Goal: Task Accomplishment & Management: Manage account settings

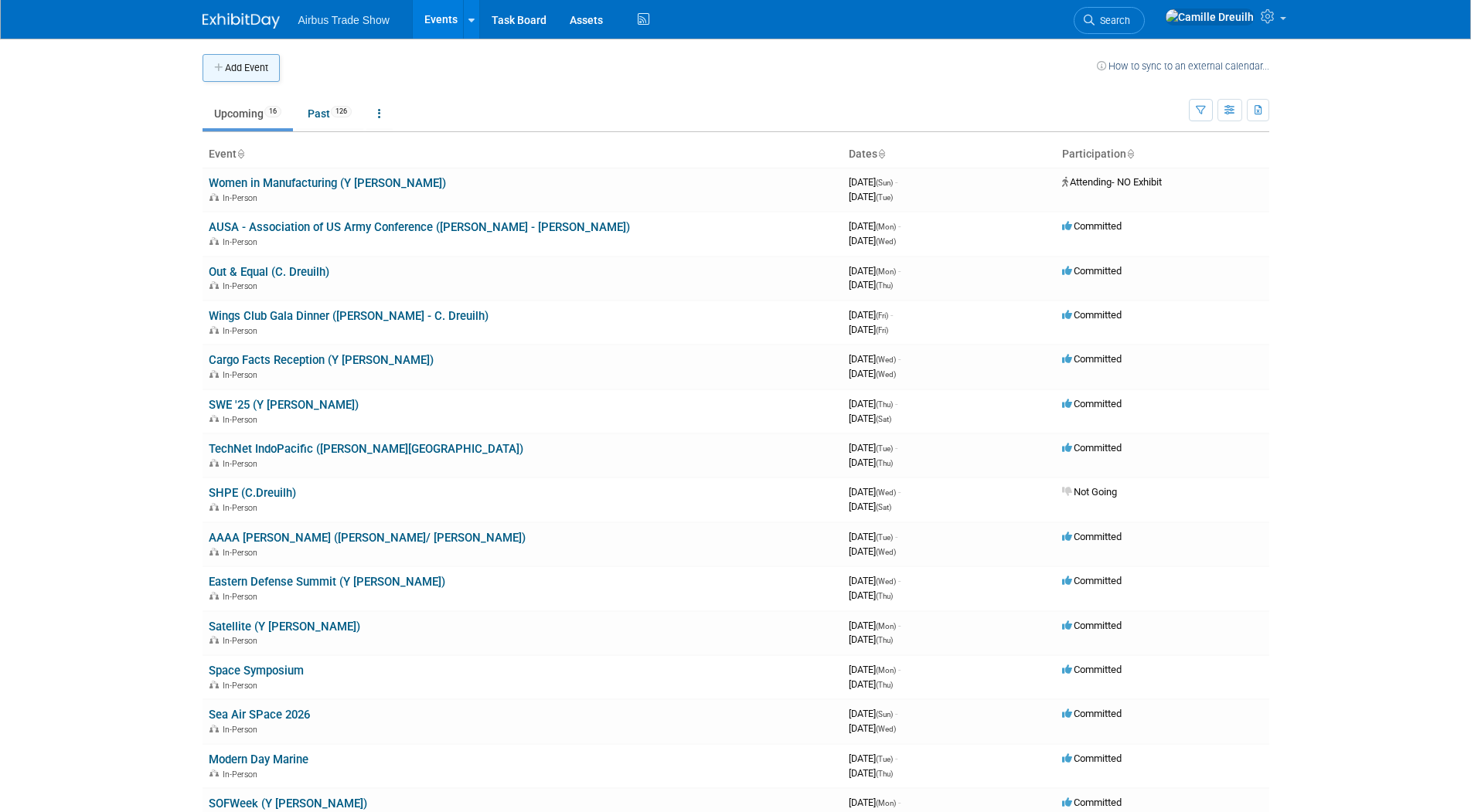
click at [250, 74] on button "Add Event" at bounding box center [241, 68] width 77 height 27
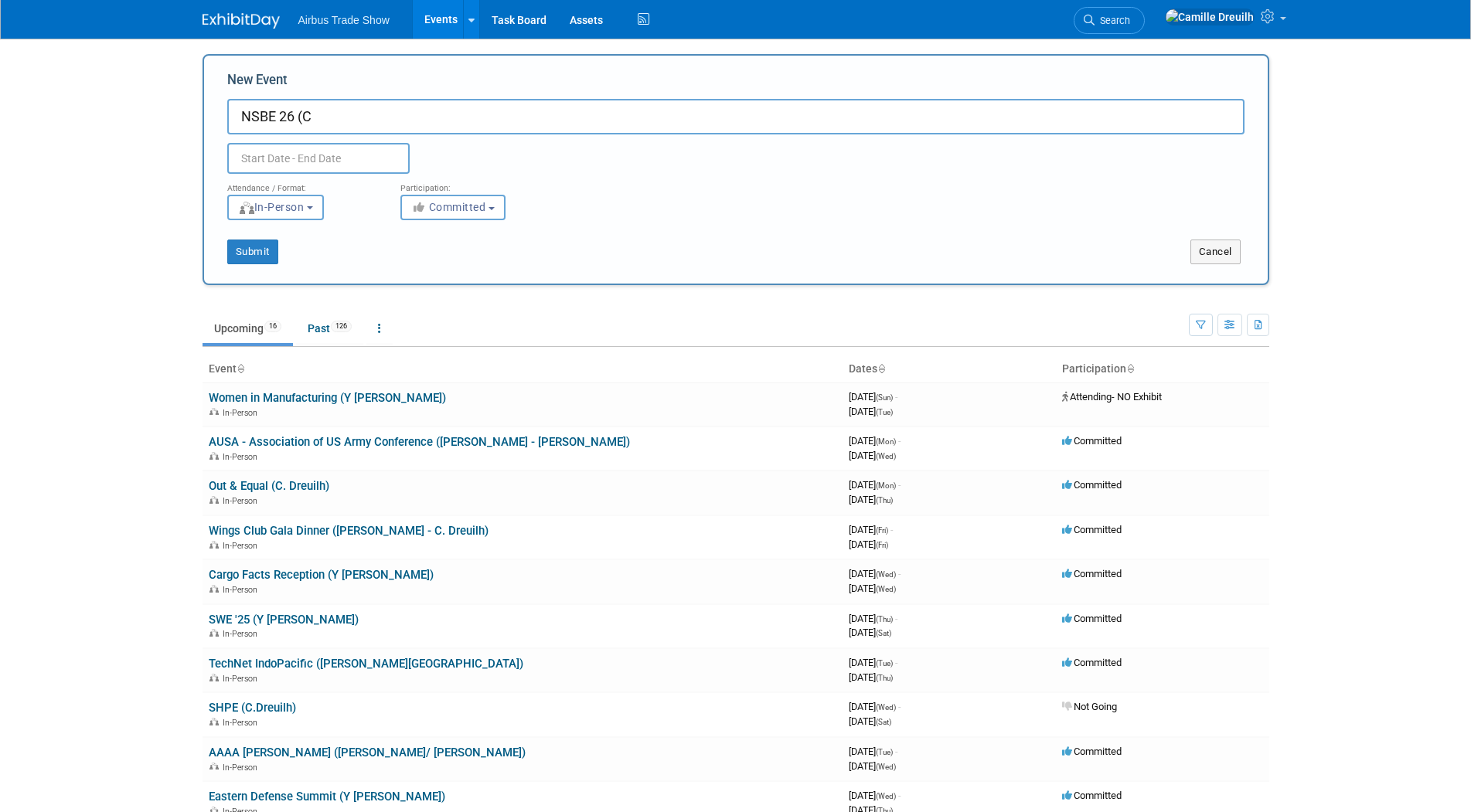
click at [364, 120] on input "NSBE 26 (C" at bounding box center [736, 117] width 1017 height 35
type input "NSBE 26 (C. Dreuilh - [PERSON_NAME])"
click at [257, 159] on input "text" at bounding box center [319, 159] width 182 height 31
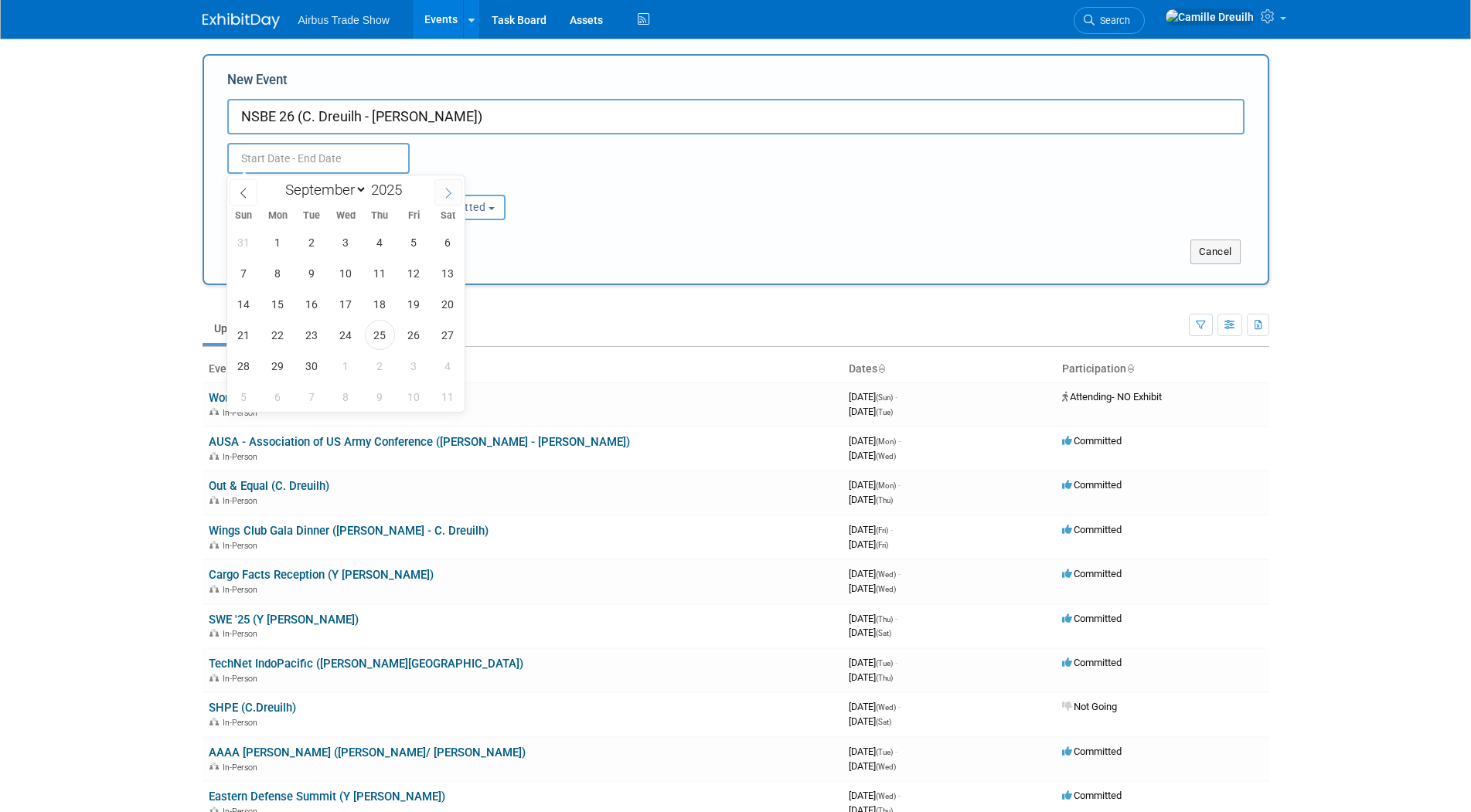
click at [446, 190] on icon at bounding box center [448, 193] width 11 height 11
select select "11"
click at [447, 189] on icon at bounding box center [448, 193] width 11 height 11
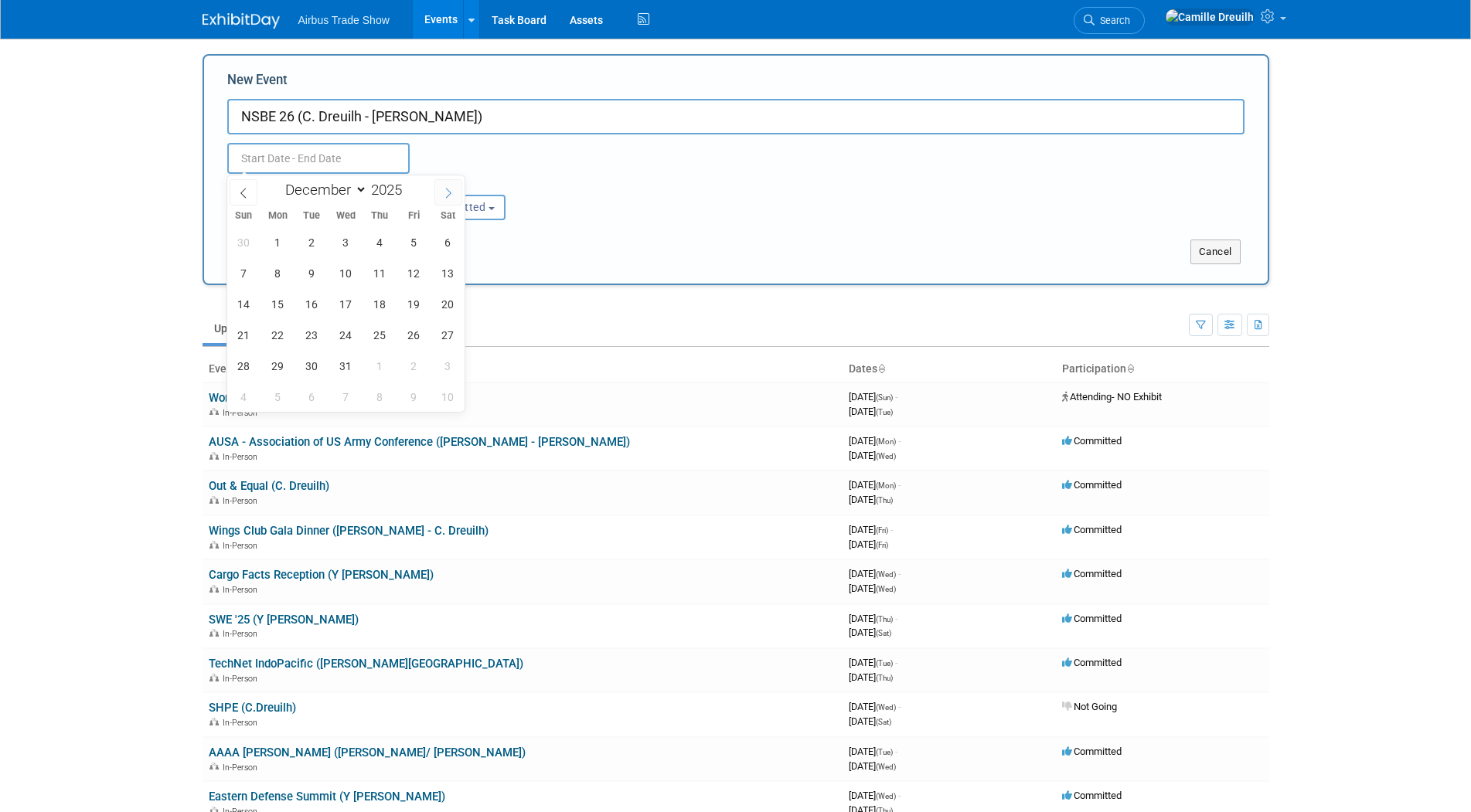
type input "2026"
click at [447, 189] on icon at bounding box center [448, 193] width 11 height 11
click at [448, 189] on icon at bounding box center [448, 193] width 11 height 11
select select "2"
click at [372, 302] on span "19" at bounding box center [379, 304] width 30 height 30
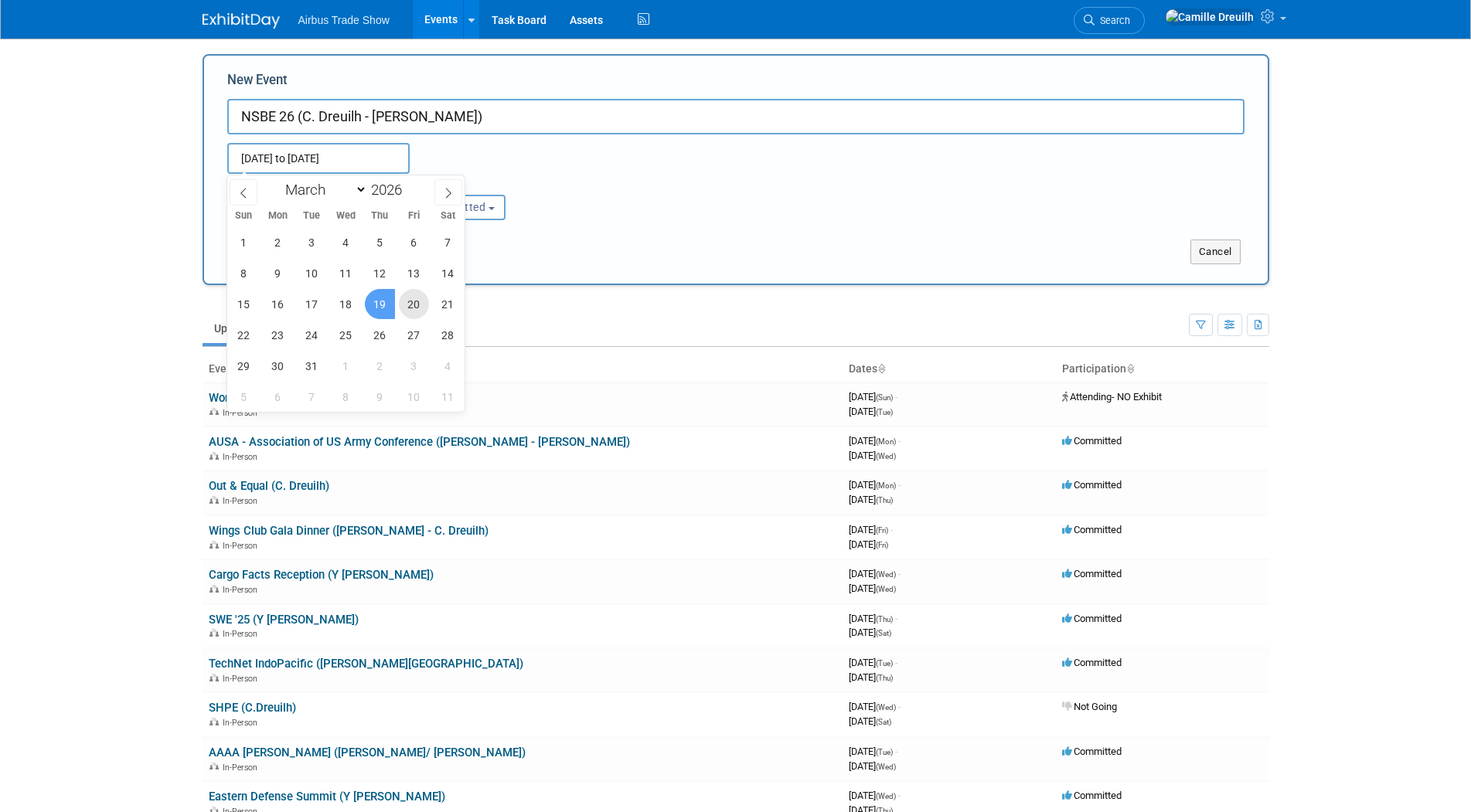
click at [405, 305] on span "20" at bounding box center [414, 304] width 30 height 30
type input "[DATE] to [DATE]"
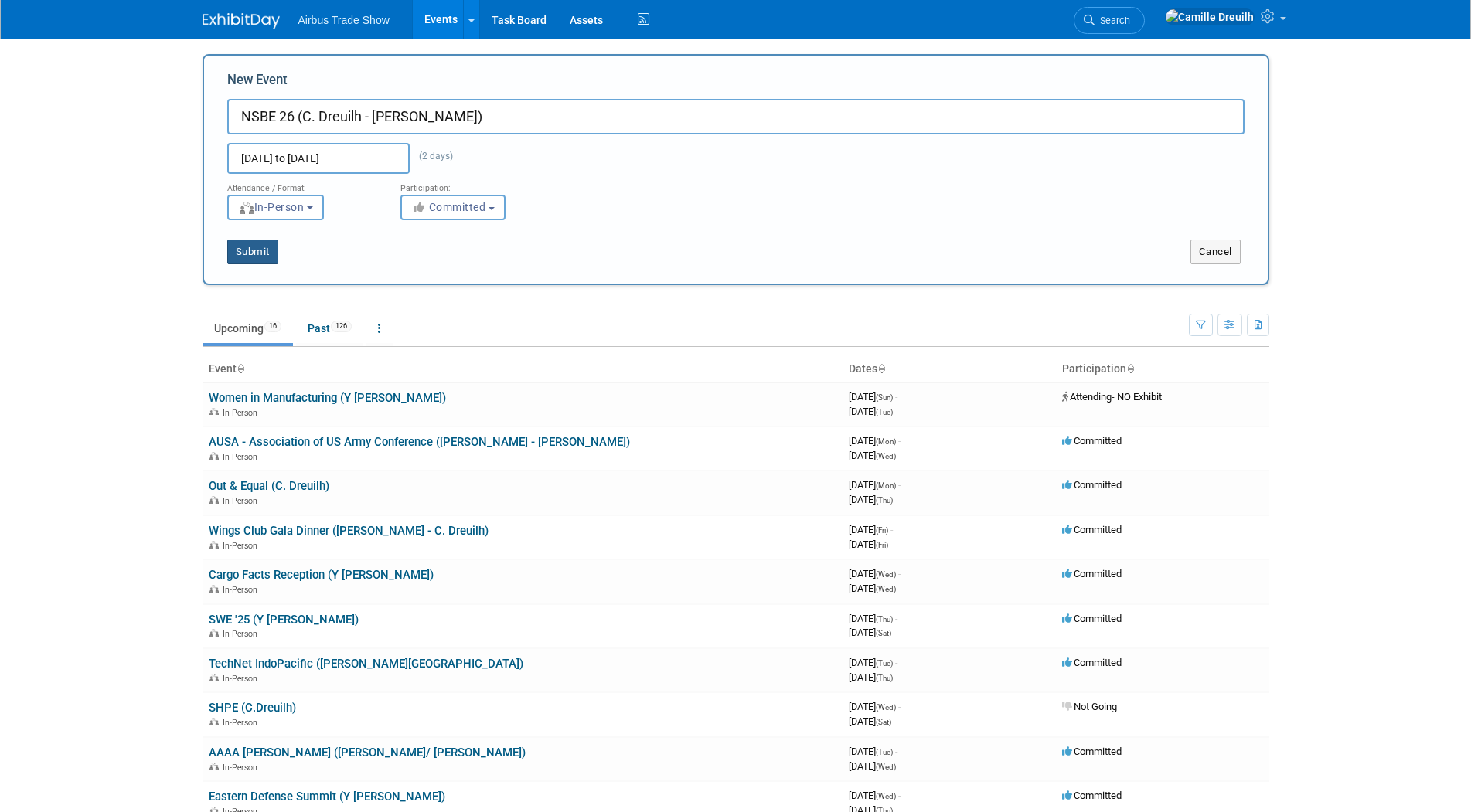
click at [259, 252] on button "Submit" at bounding box center [253, 252] width 51 height 24
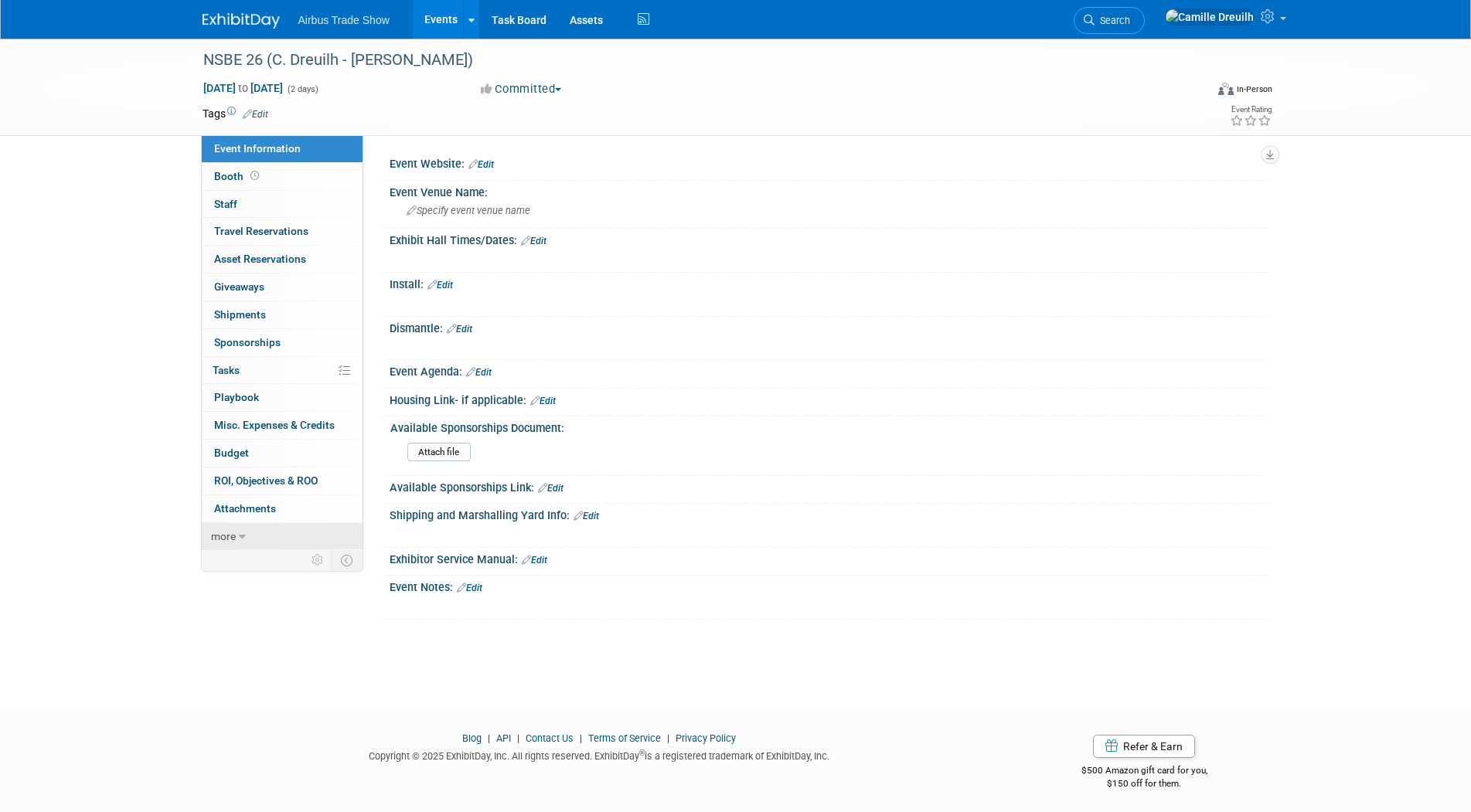
click at [265, 533] on link "more" at bounding box center [282, 537] width 161 height 27
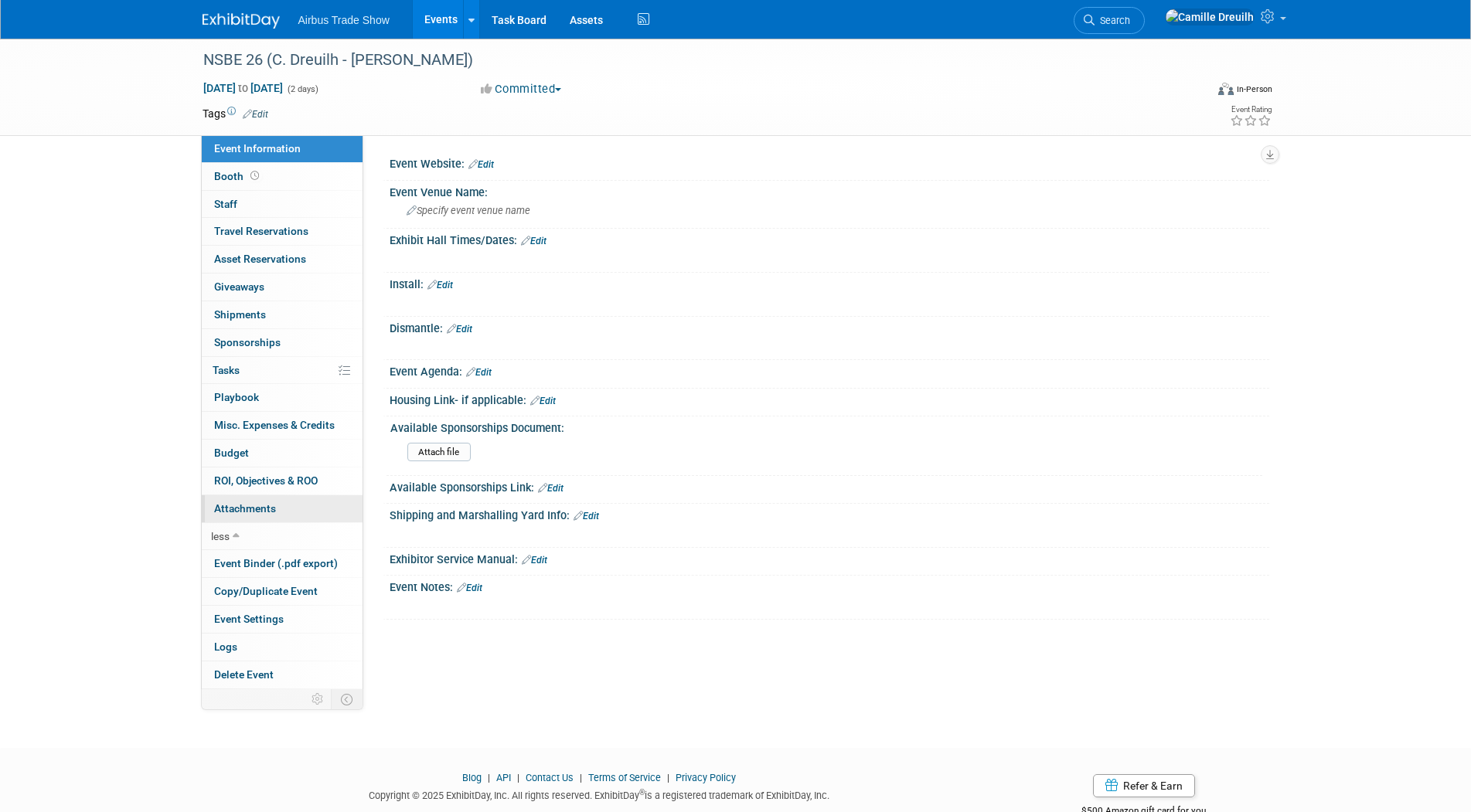
click at [270, 502] on span "Attachments 0" at bounding box center [244, 508] width 62 height 13
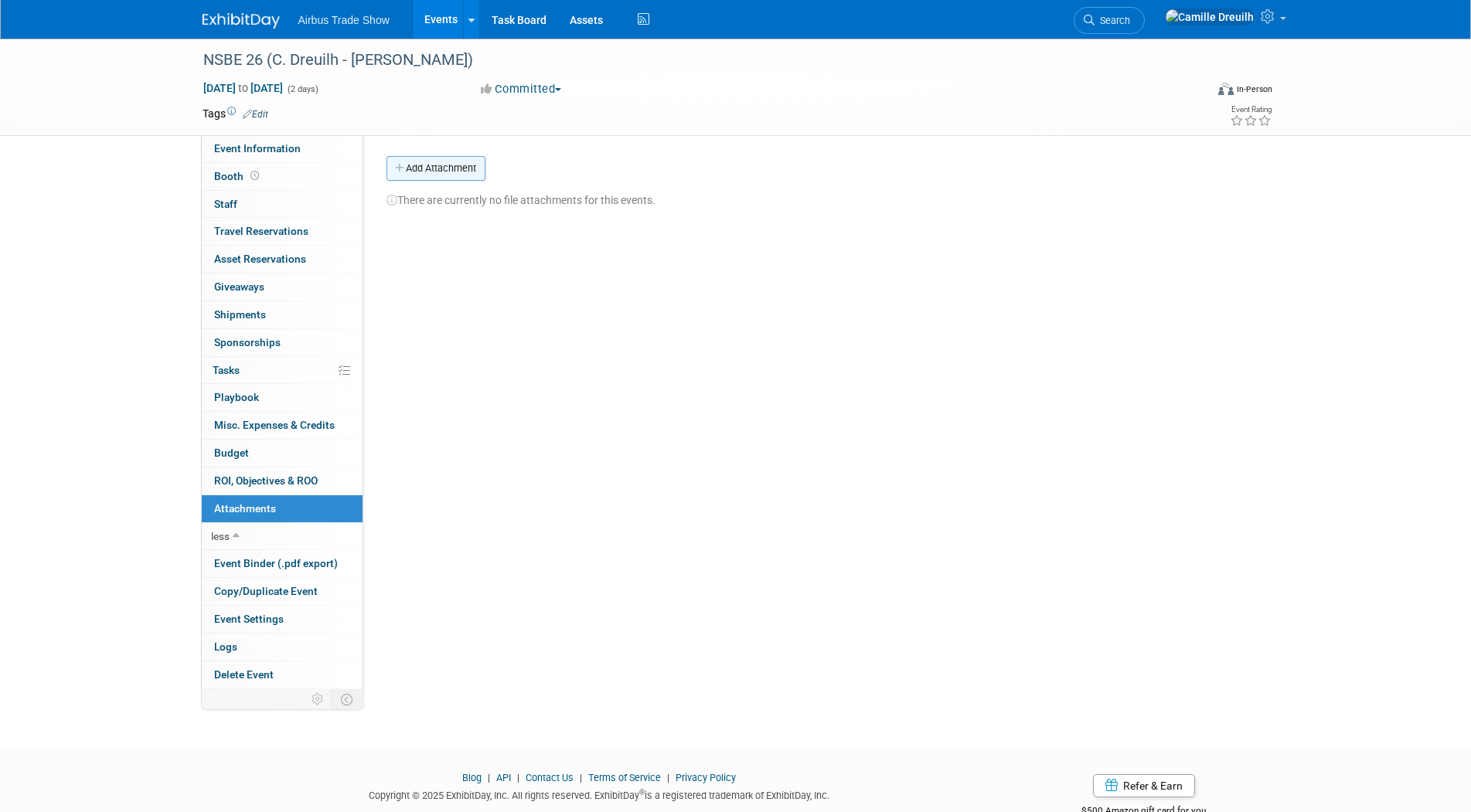
click at [437, 162] on button "Add Attachment" at bounding box center [435, 167] width 99 height 24
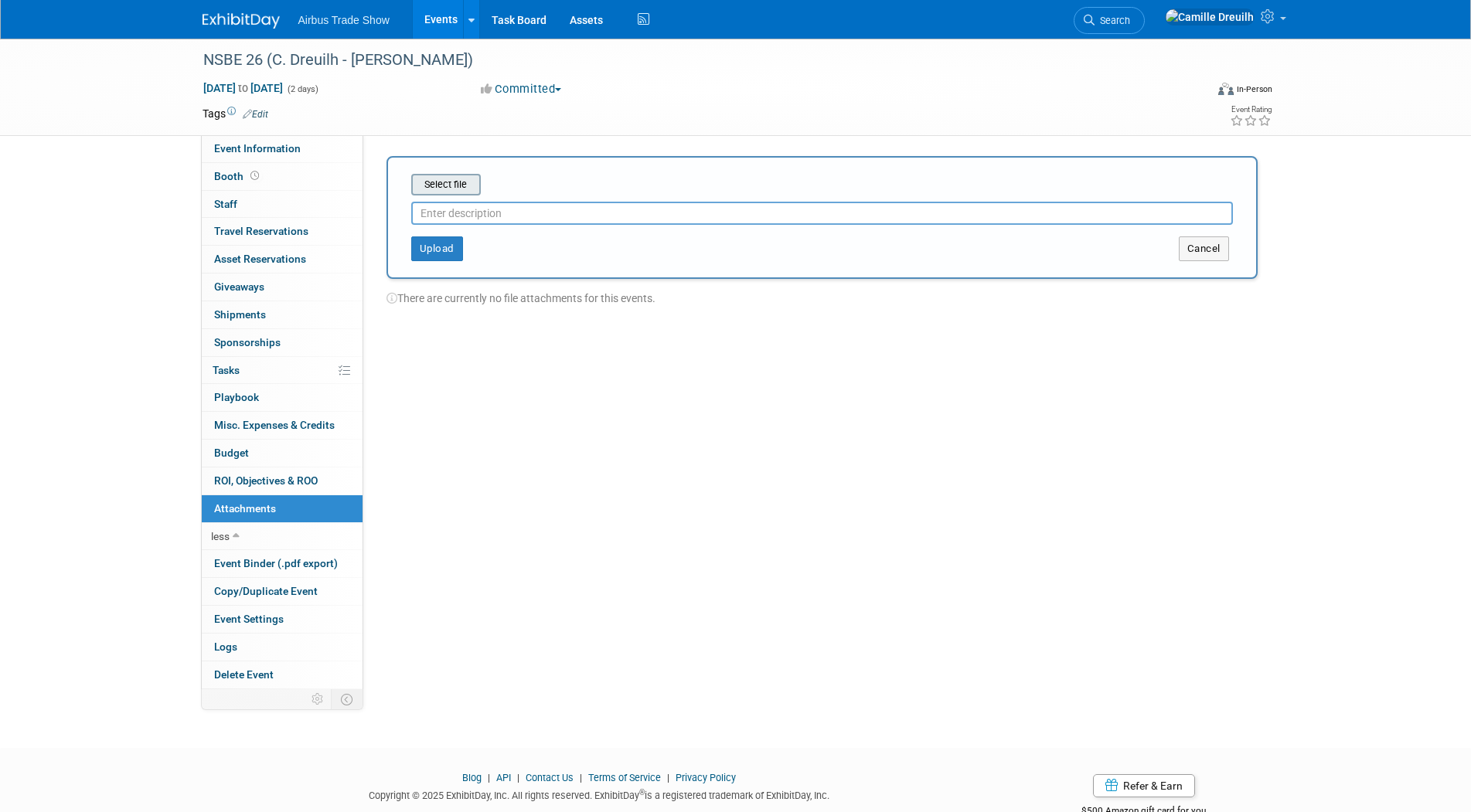
click at [466, 181] on input "file" at bounding box center [387, 184] width 184 height 19
click at [448, 211] on input "text" at bounding box center [822, 208] width 821 height 24
click at [457, 207] on input "text" at bounding box center [822, 208] width 821 height 24
paste input "Corporate Growth Partner"
type input "Corporate Growth Partner Benefits"
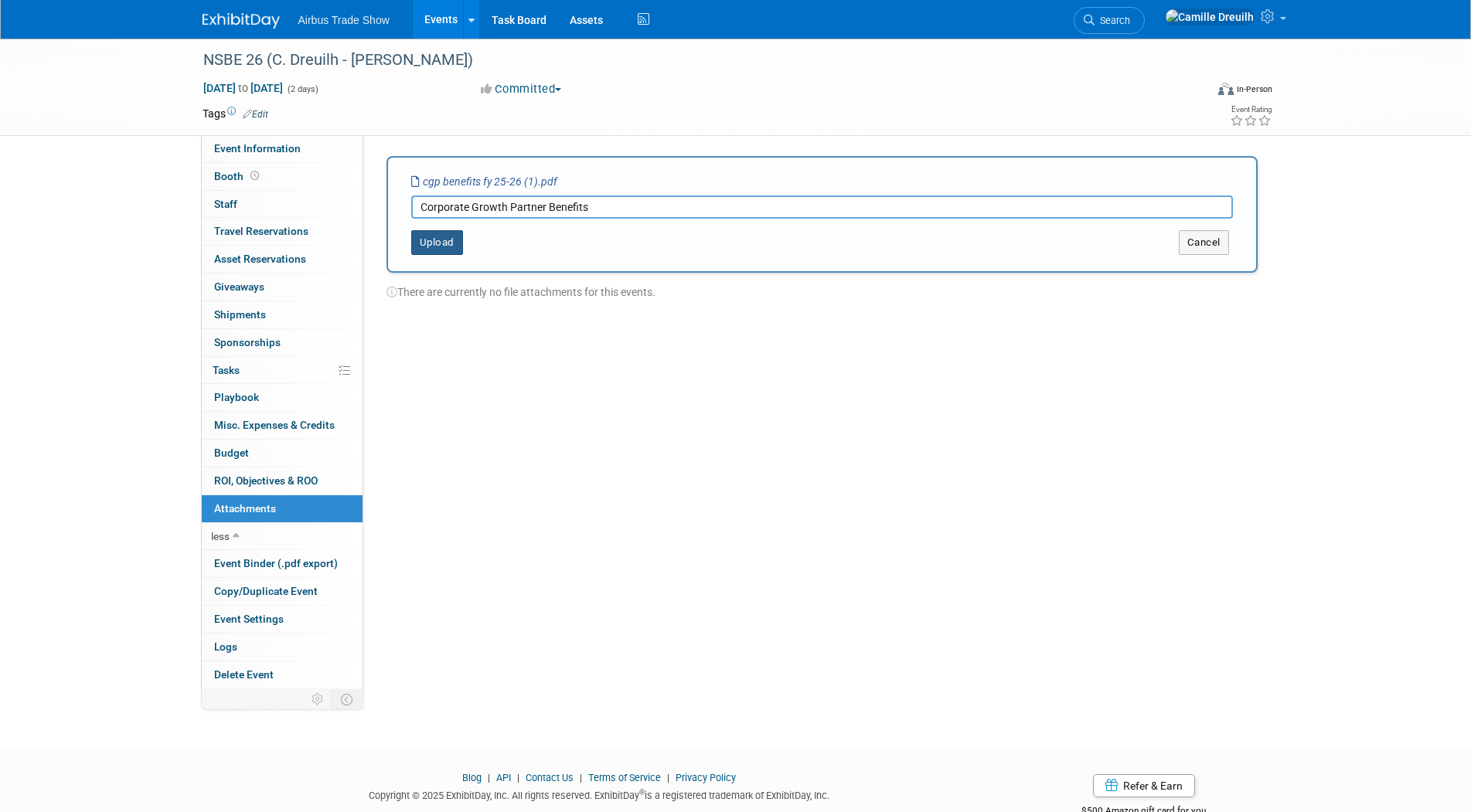
click at [451, 239] on button "Upload" at bounding box center [437, 242] width 52 height 24
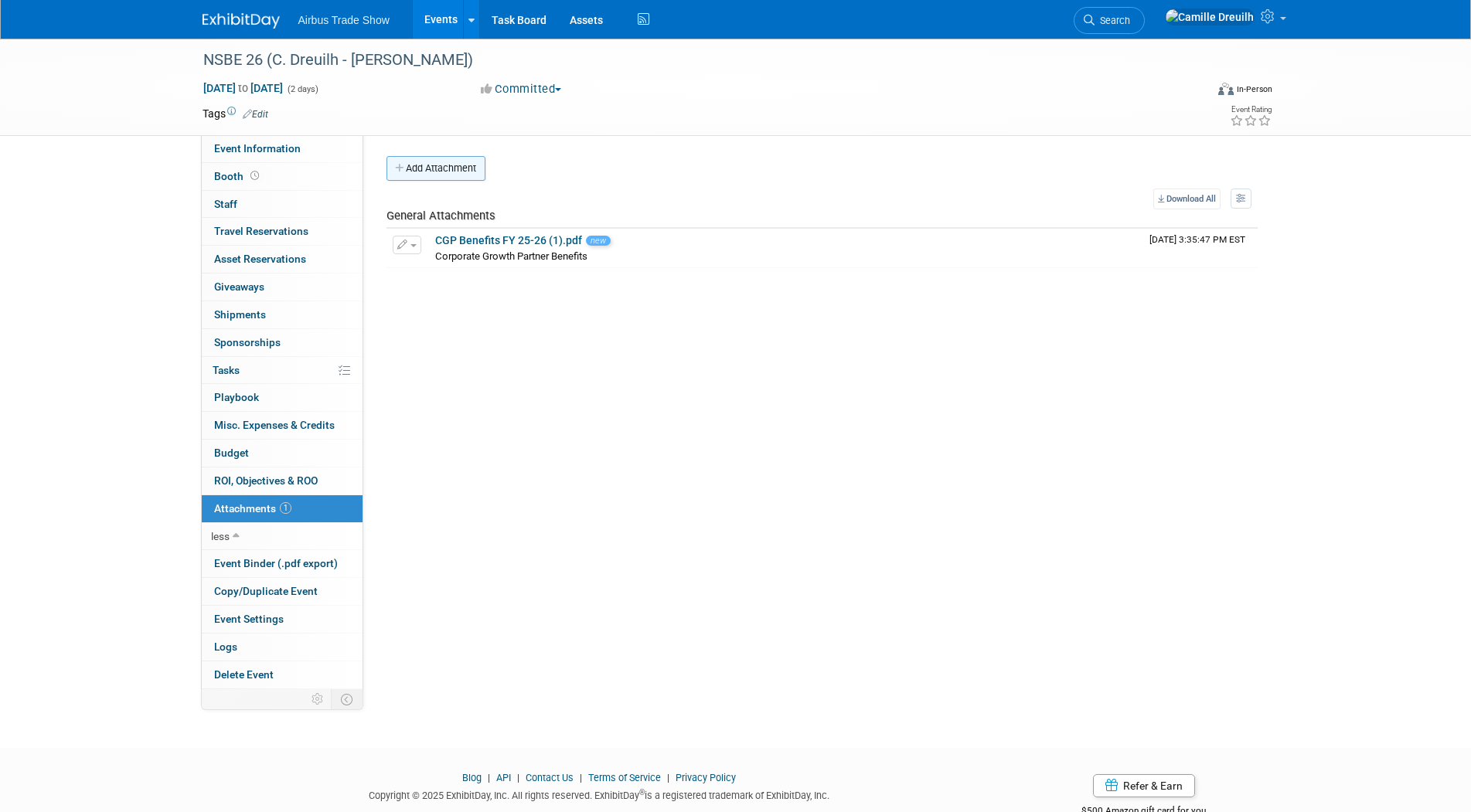
click at [459, 173] on button "Add Attachment" at bounding box center [435, 167] width 99 height 24
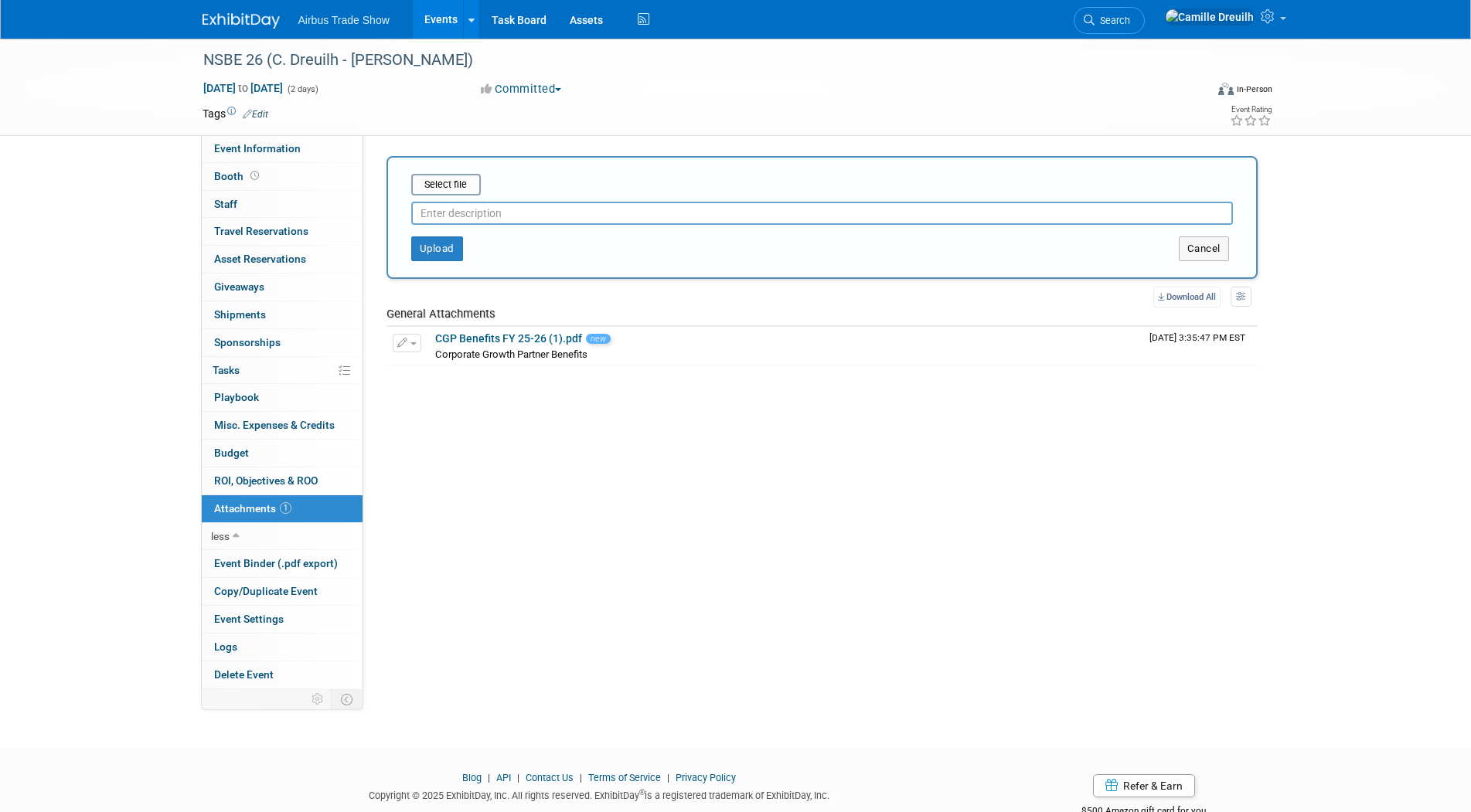
click at [470, 197] on div at bounding box center [822, 211] width 821 height 29
click at [469, 185] on input "file" at bounding box center [387, 184] width 184 height 19
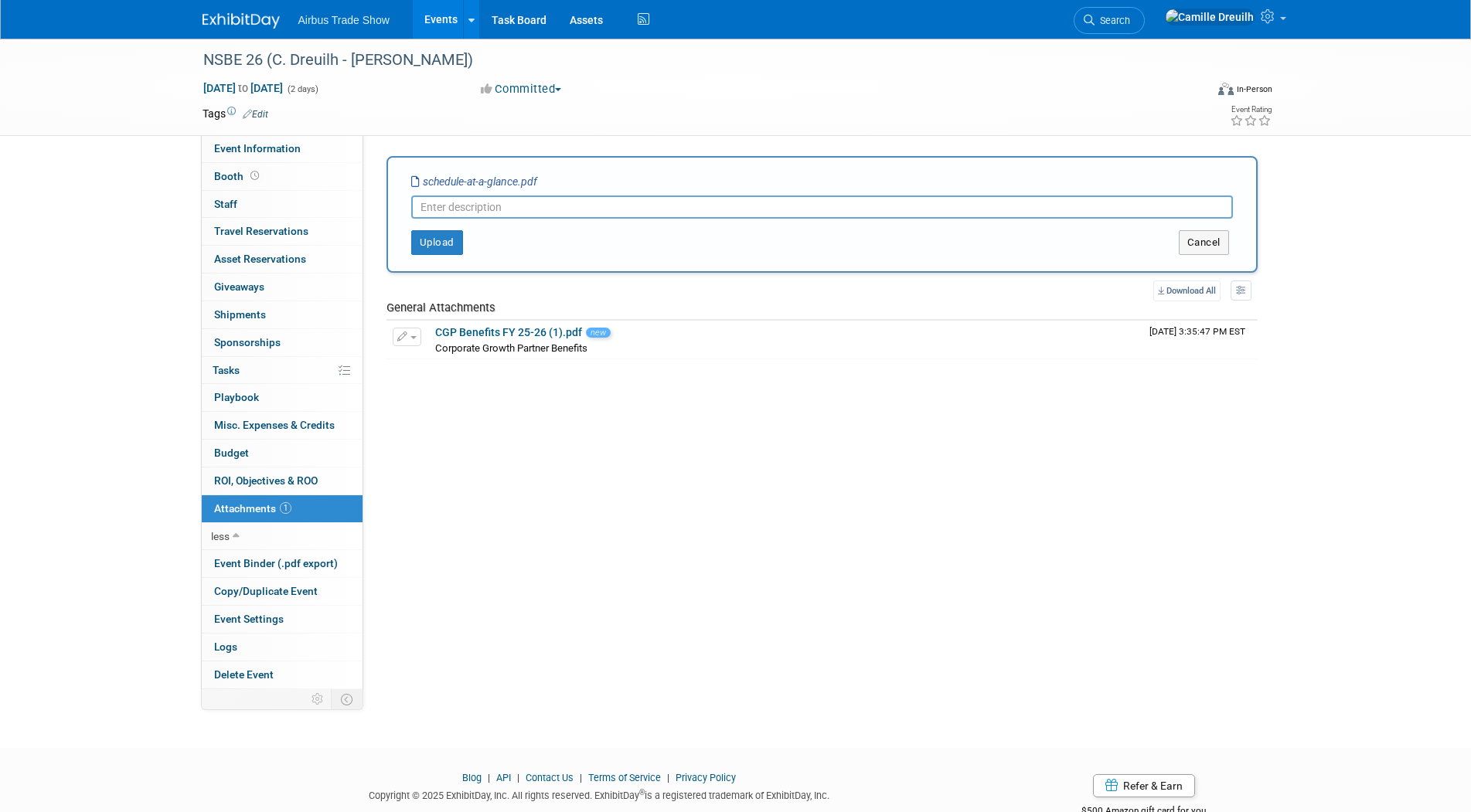
click at [460, 207] on input "text" at bounding box center [822, 208] width 821 height 24
type input "Agenda"
click at [447, 248] on button "Upload" at bounding box center [437, 242] width 52 height 24
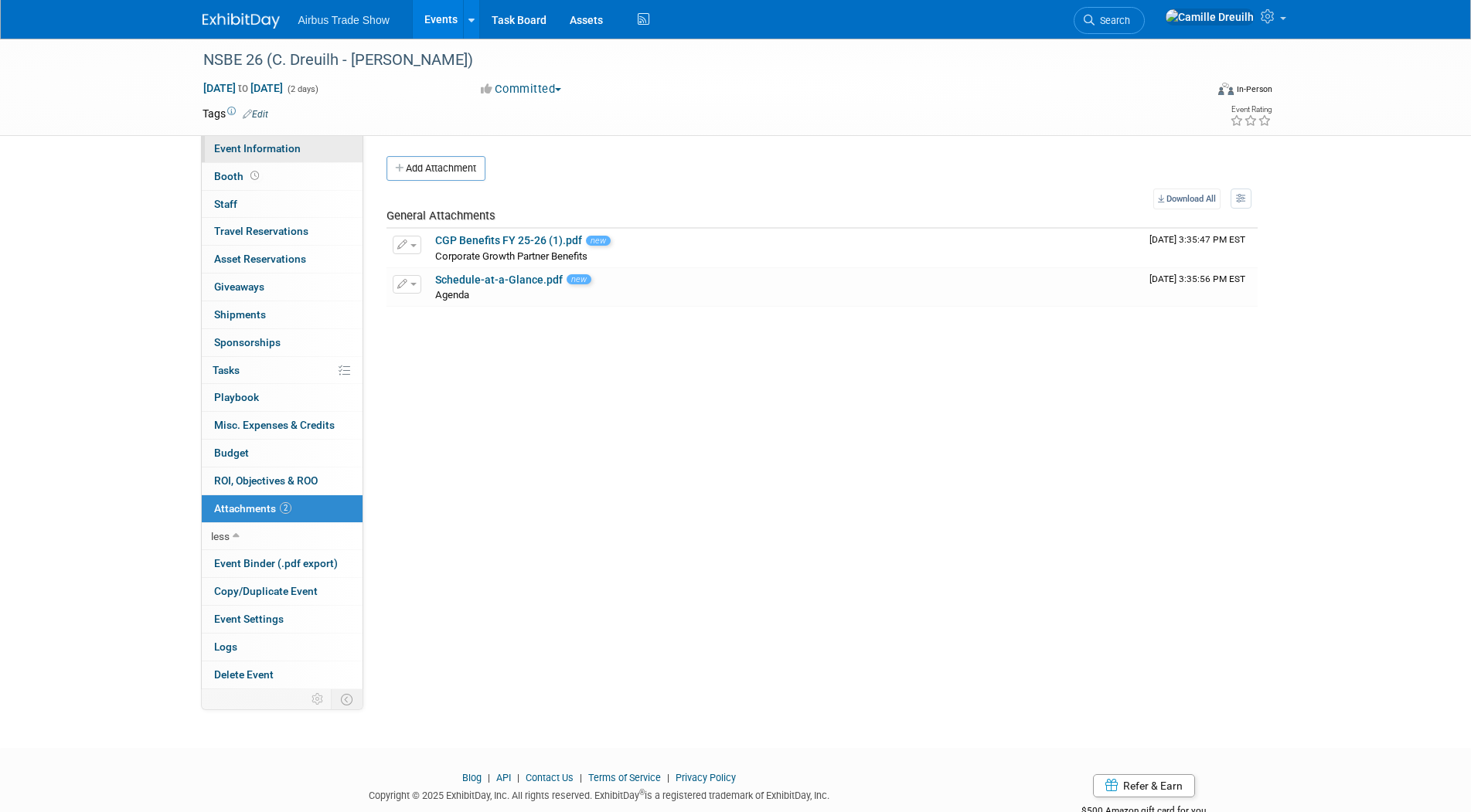
click at [282, 152] on span "Event Information" at bounding box center [257, 148] width 86 height 13
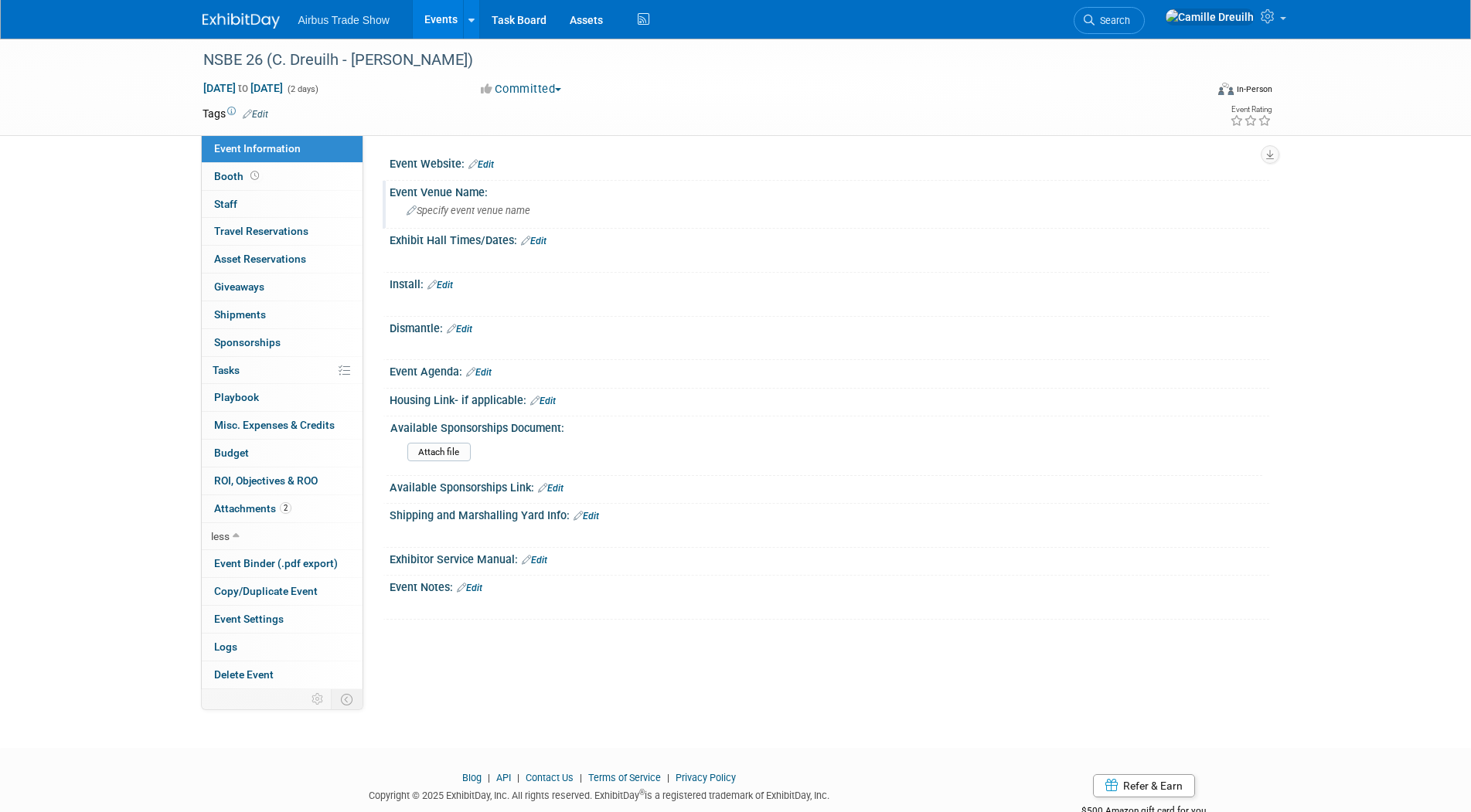
click at [479, 214] on span "Specify event venue name" at bounding box center [468, 211] width 123 height 12
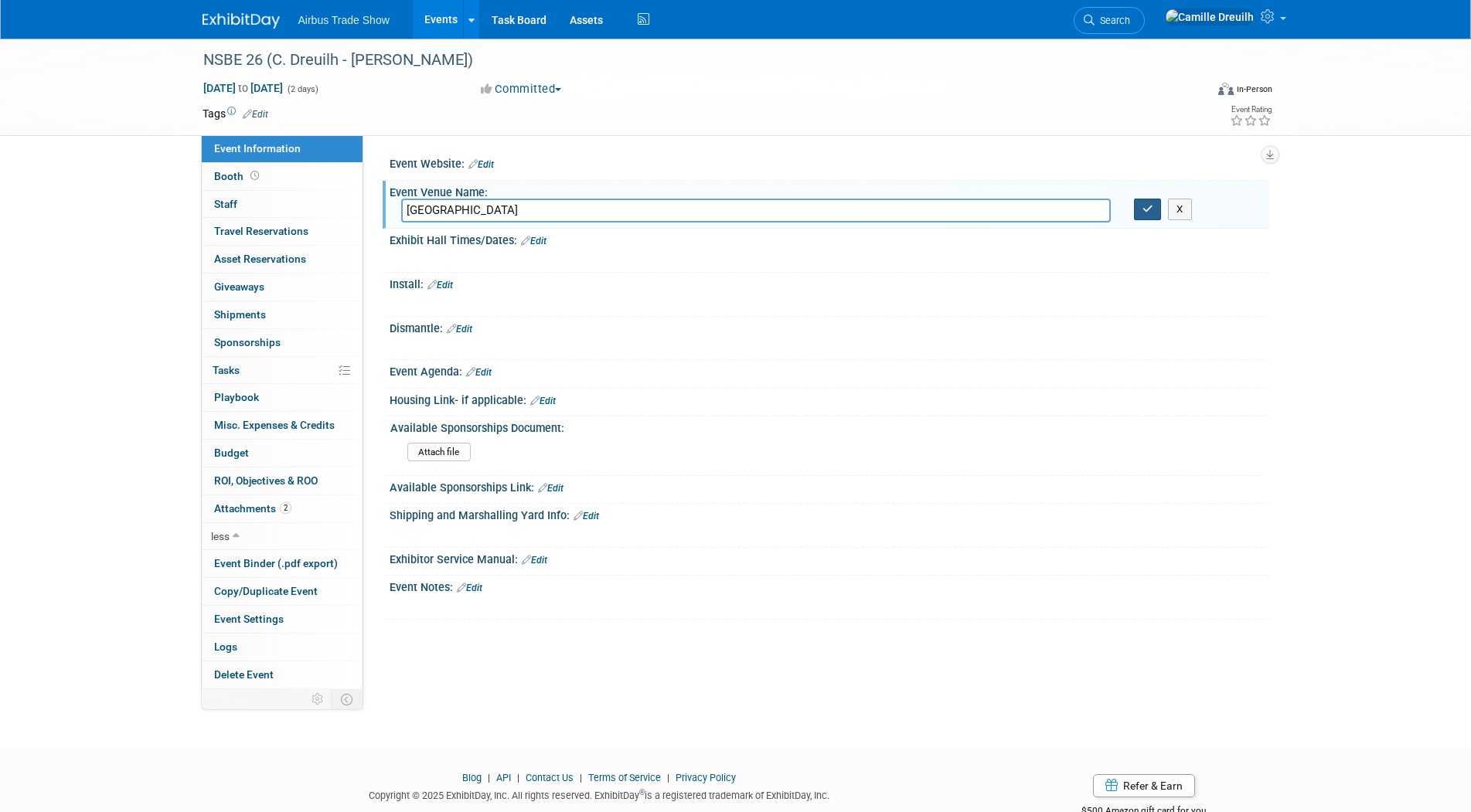
type input "BALTIMORE CONVENTION CENTER"
click at [1148, 211] on icon "button" at bounding box center [1148, 209] width 11 height 10
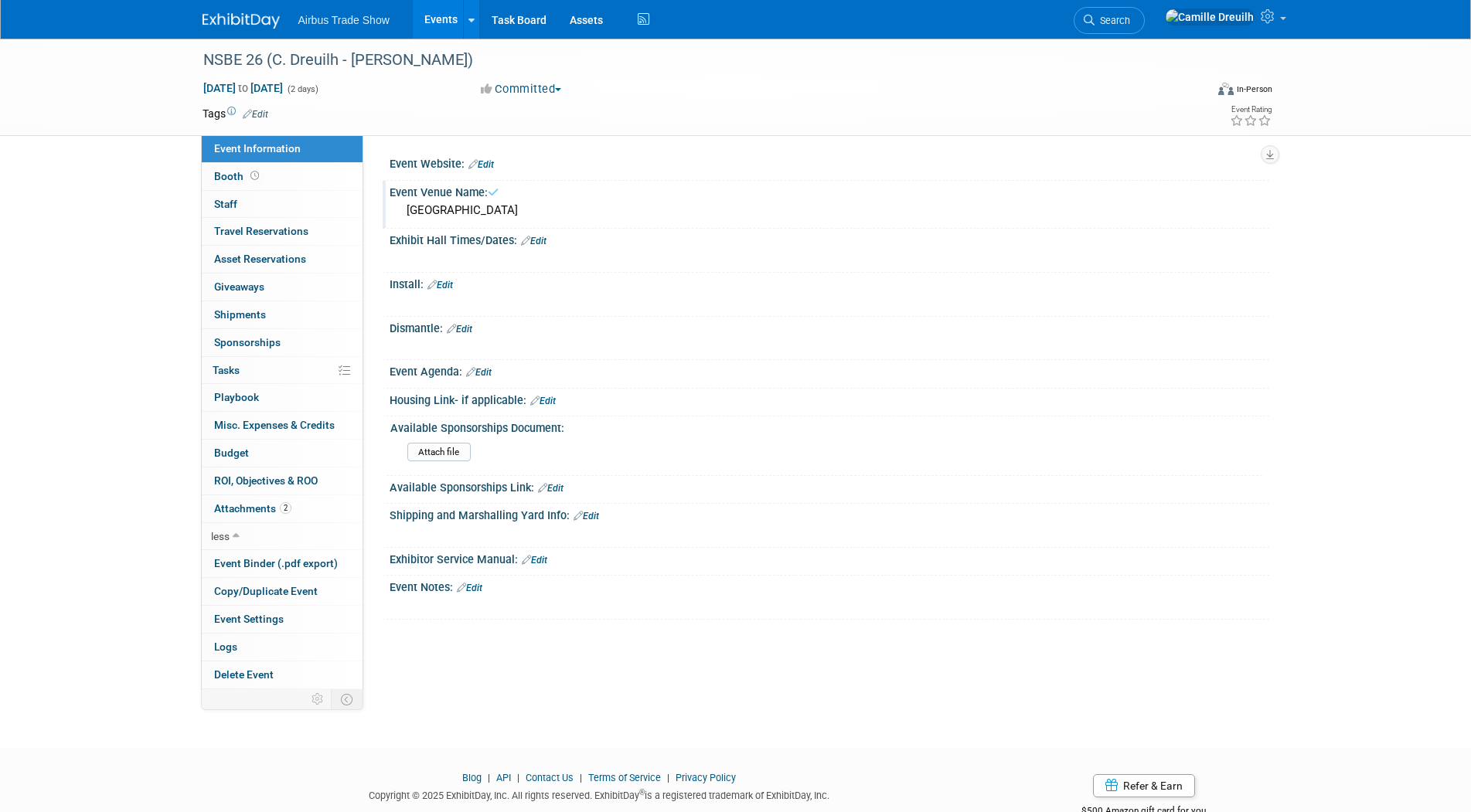
click at [492, 164] on link "Edit" at bounding box center [481, 164] width 25 height 11
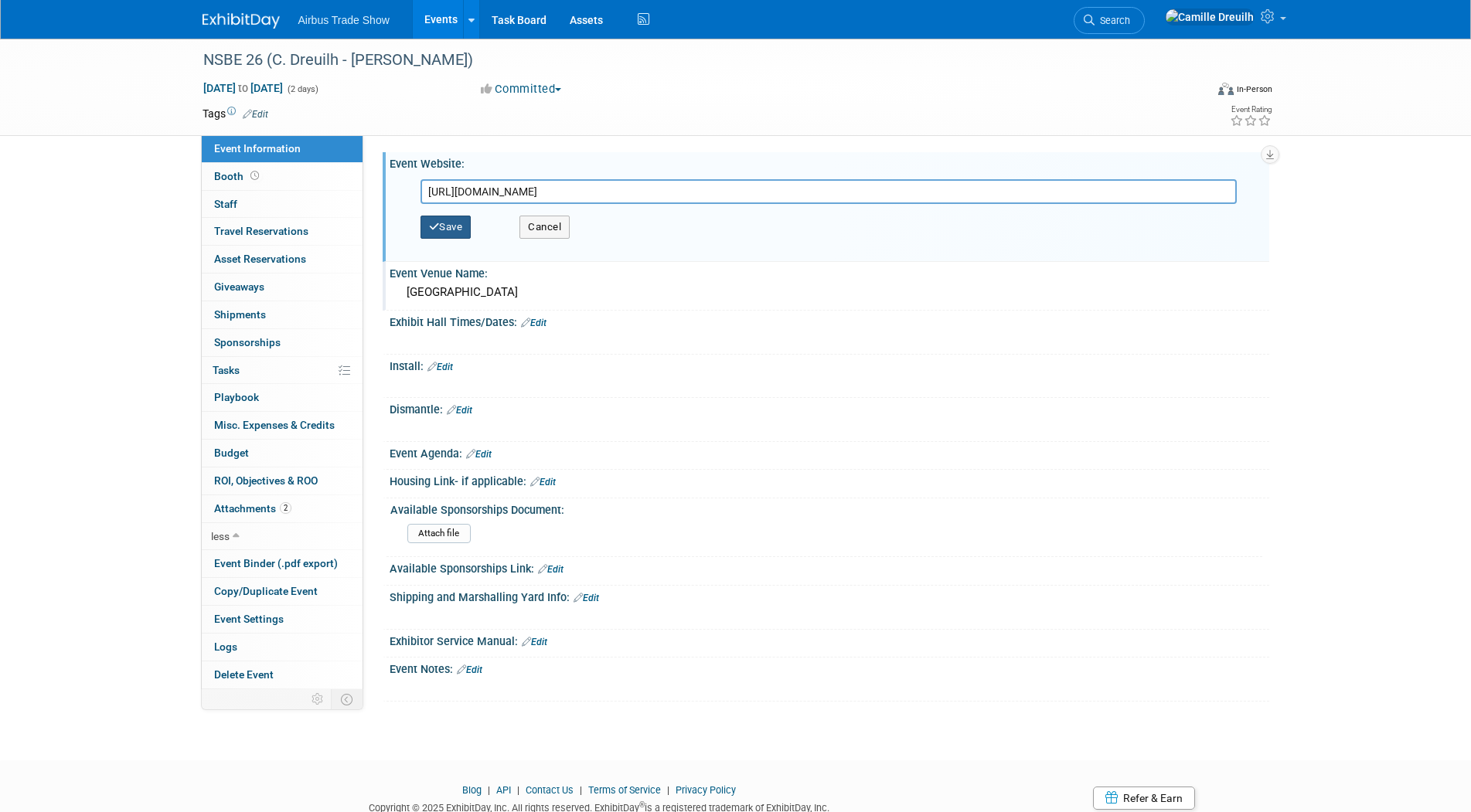
type input "https://convention.nsbe.org/"
click at [453, 224] on button "Save" at bounding box center [446, 227] width 51 height 24
